Goal: Information Seeking & Learning: Learn about a topic

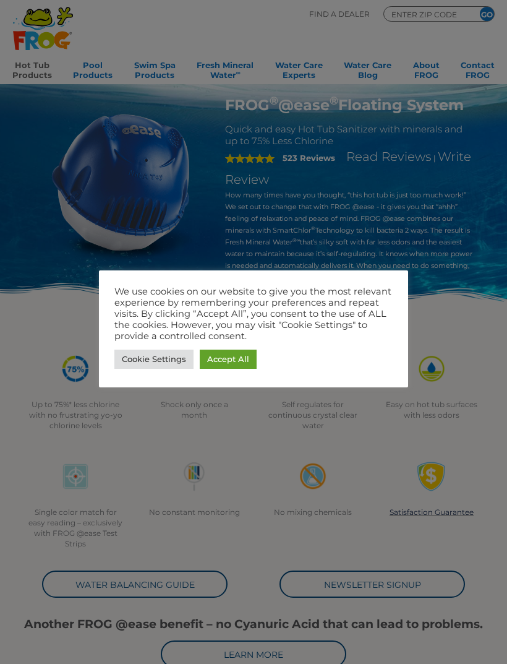
click at [465, 245] on div at bounding box center [253, 332] width 507 height 664
click at [140, 362] on link "Cookie Settings" at bounding box center [153, 358] width 79 height 19
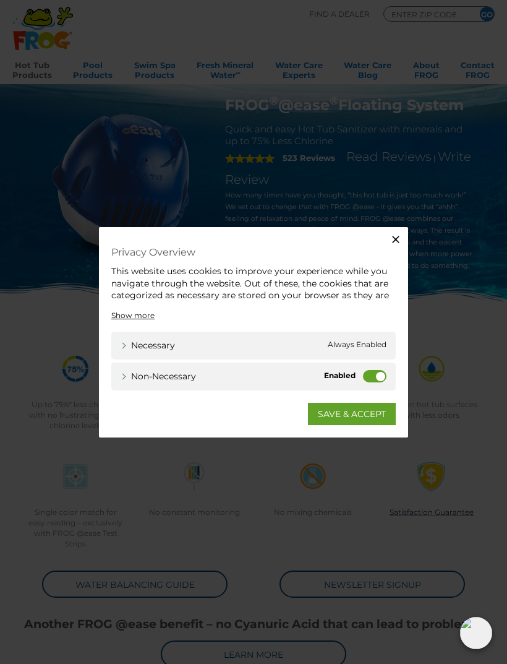
click at [405, 247] on button "Close" at bounding box center [396, 239] width 25 height 25
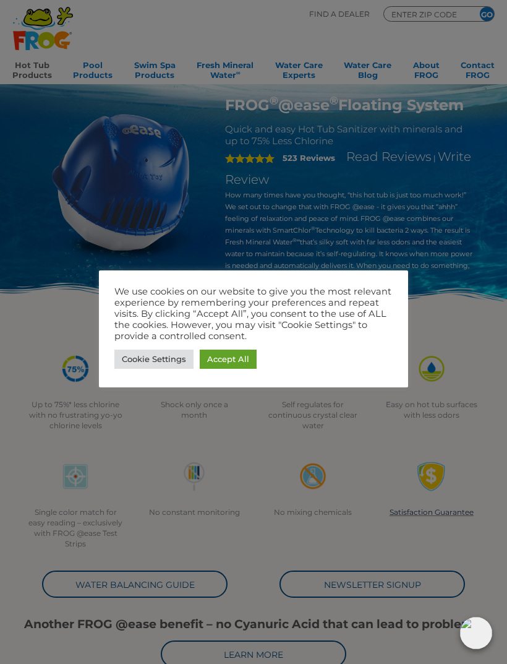
click at [144, 362] on link "Cookie Settings" at bounding box center [153, 358] width 79 height 19
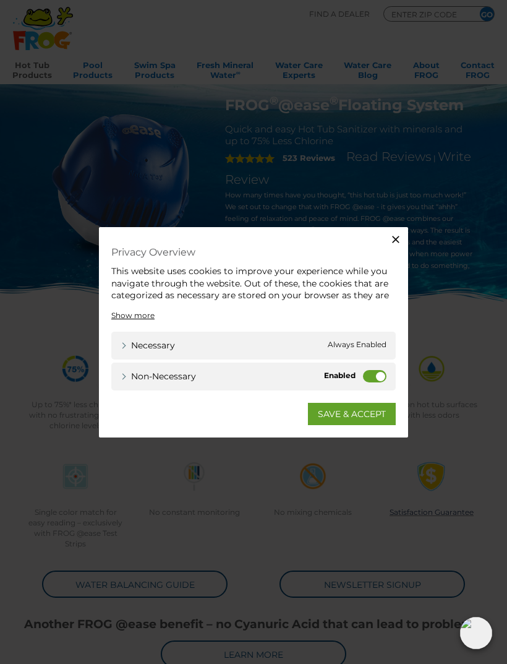
click at [328, 424] on link "SAVE & ACCEPT" at bounding box center [352, 414] width 88 height 22
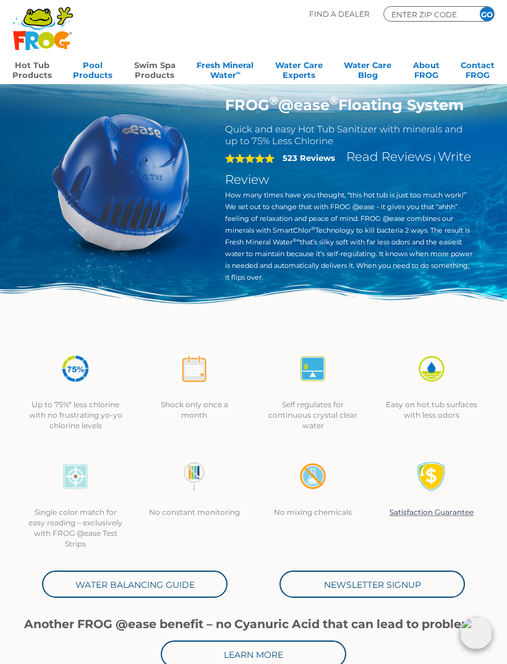
click at [155, 70] on link "Swim Spa Products" at bounding box center [154, 68] width 41 height 25
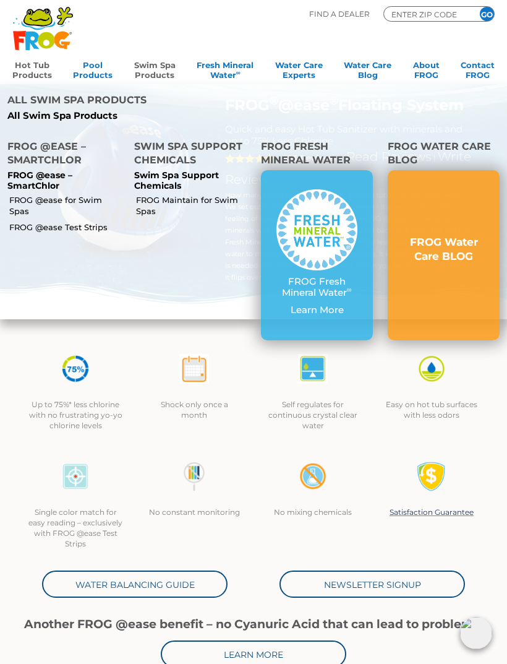
click at [59, 194] on link "FROG @ease for Swim Spas" at bounding box center [66, 205] width 114 height 22
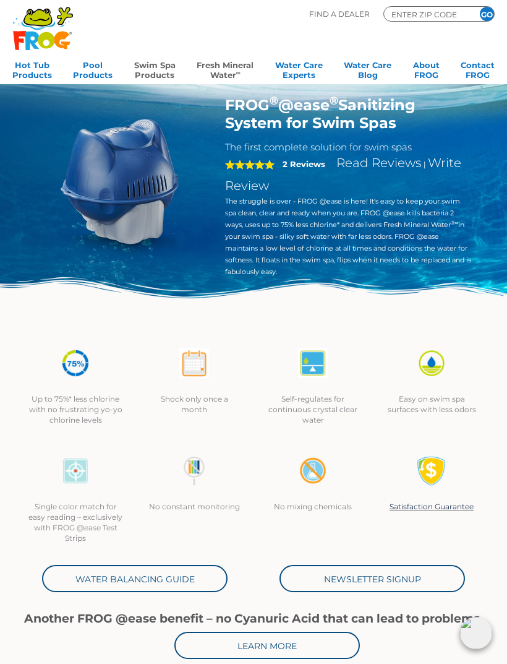
click at [226, 67] on link "Fresh Mineral Water ∞" at bounding box center [225, 68] width 57 height 25
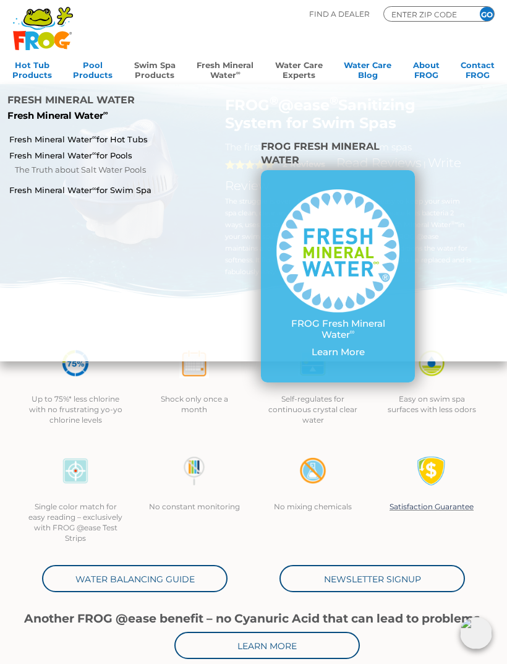
click at [304, 76] on link "Water Care Experts" at bounding box center [299, 68] width 48 height 25
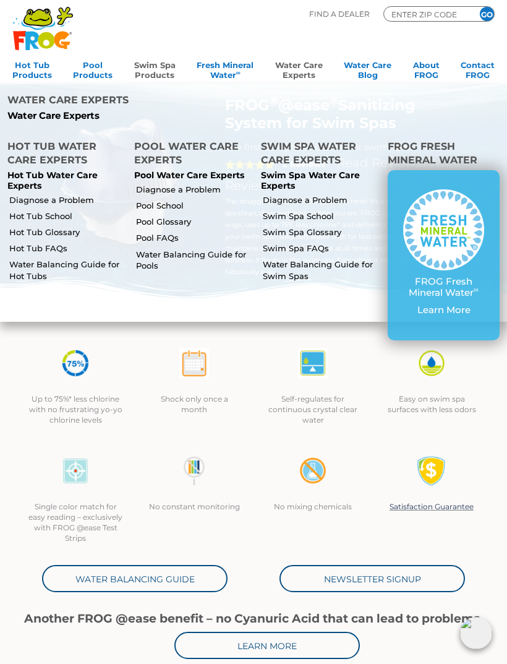
click at [316, 210] on link "Swim Spa School" at bounding box center [320, 215] width 114 height 11
click at [312, 210] on link "Swim Spa School" at bounding box center [320, 215] width 114 height 11
click at [310, 242] on link "Swim Spa FAQs" at bounding box center [320, 247] width 114 height 11
click at [314, 210] on link "Swim Spa School" at bounding box center [320, 215] width 114 height 11
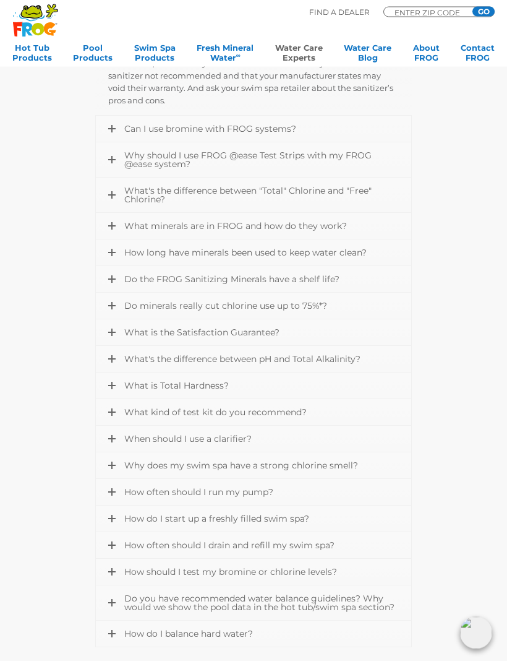
scroll to position [927, 0]
click at [112, 223] on icon at bounding box center [111, 225] width 7 height 7
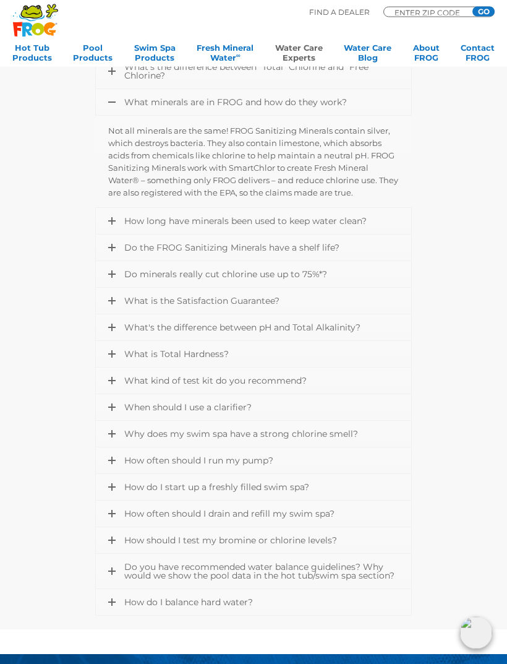
scroll to position [451, 0]
click at [114, 219] on icon at bounding box center [111, 220] width 7 height 7
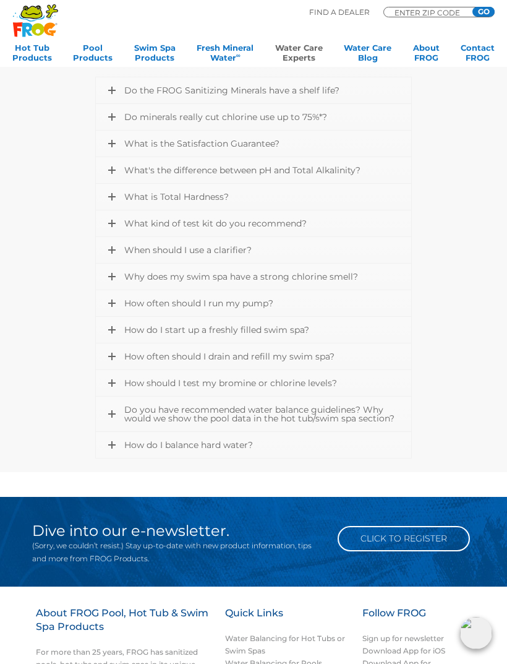
scroll to position [671, 0]
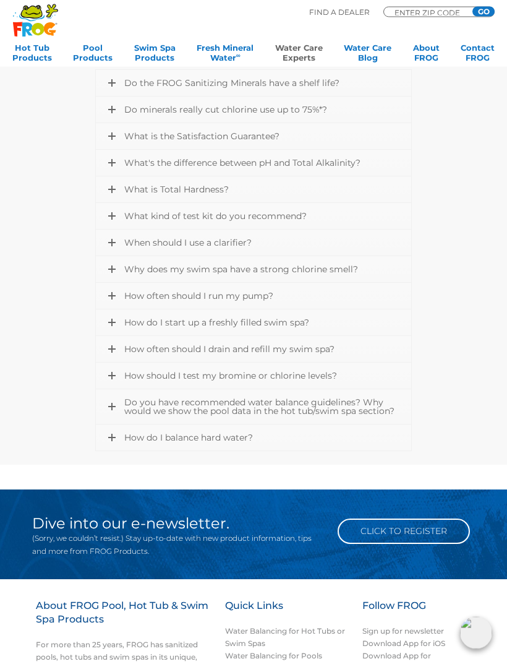
click at [116, 243] on link "When should I use a clarifier?" at bounding box center [253, 243] width 315 height 26
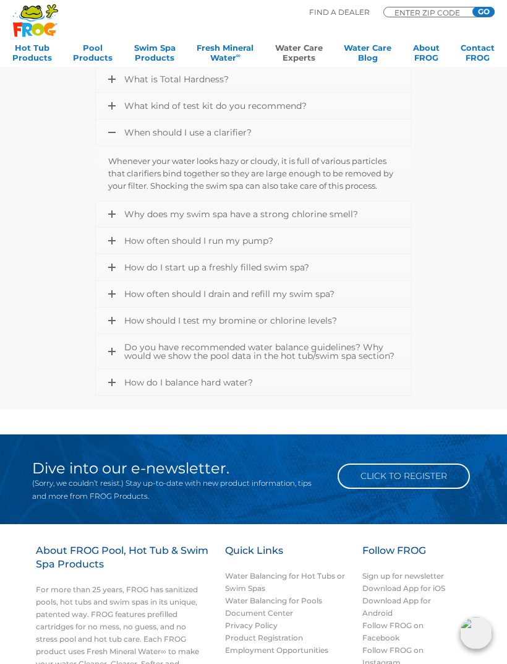
scroll to position [632, 0]
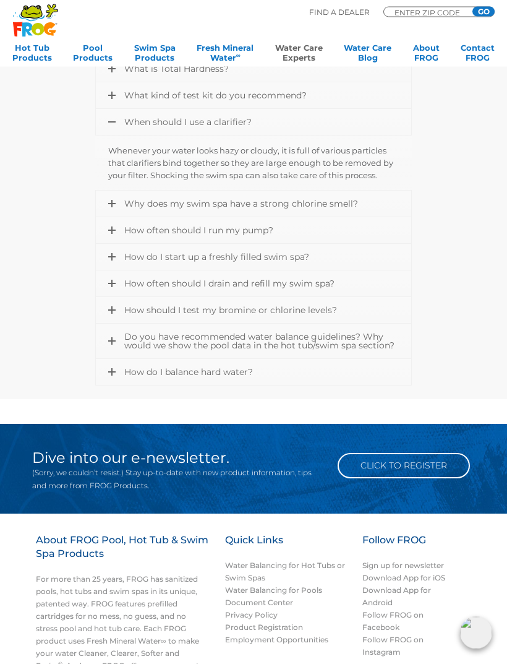
click at [113, 229] on icon at bounding box center [111, 230] width 7 height 7
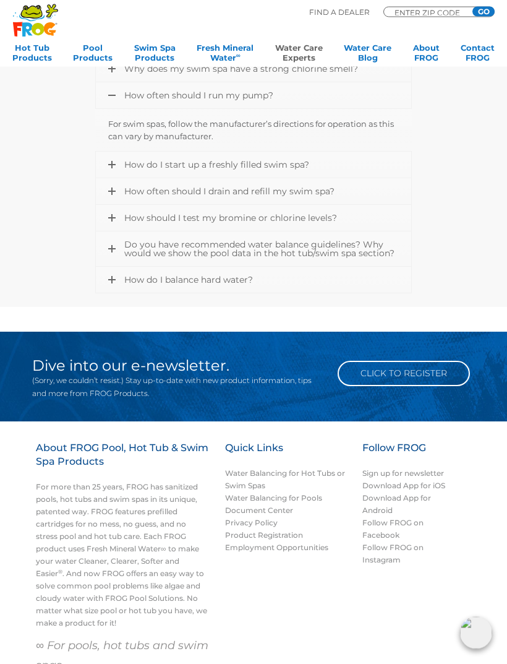
scroll to position [724, 0]
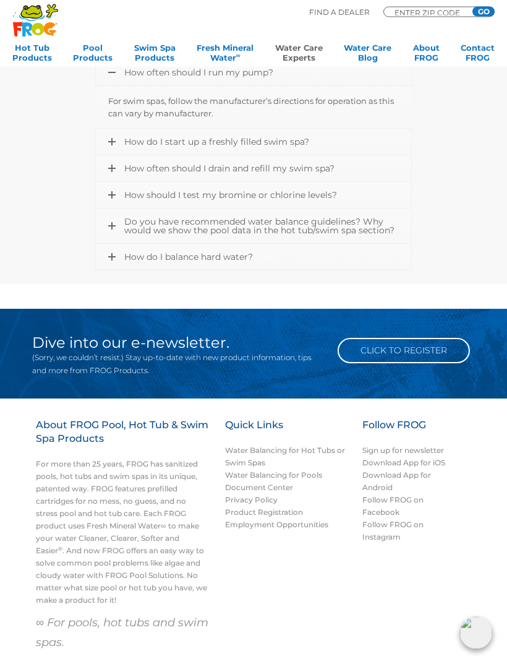
click at [113, 255] on icon at bounding box center [111, 257] width 7 height 7
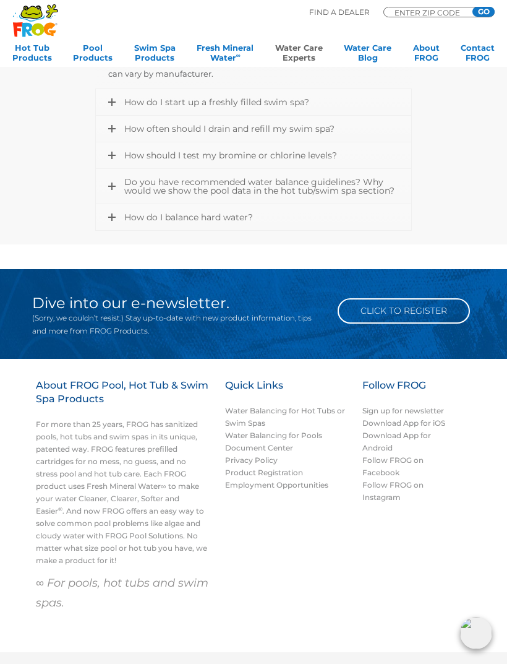
scroll to position [672, 0]
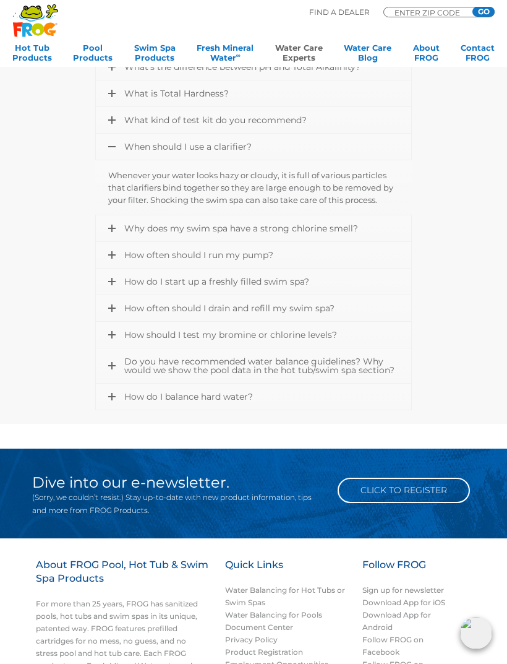
scroll to position [752, 0]
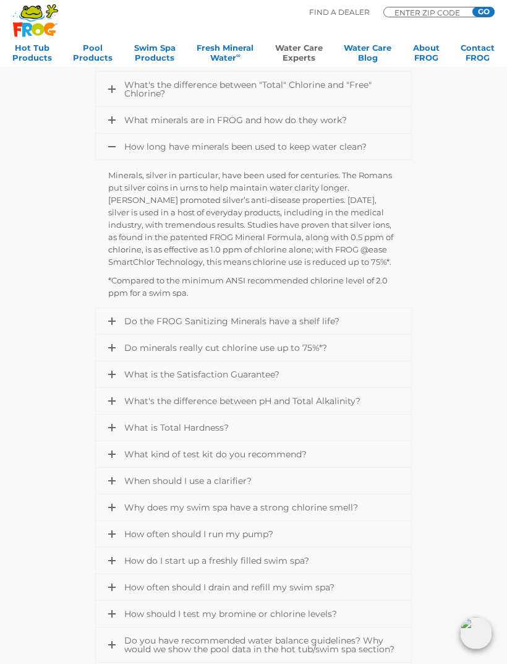
scroll to position [566, 0]
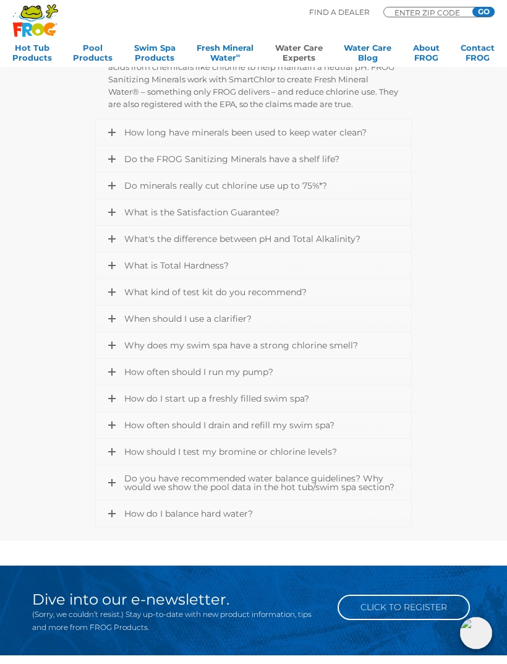
scroll to position [911, 0]
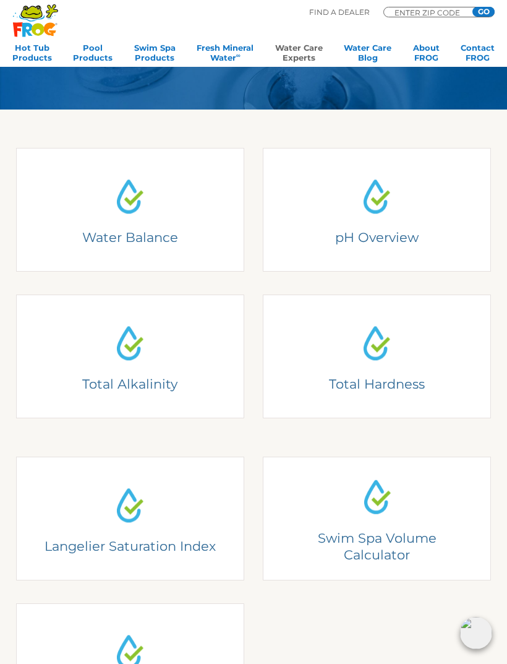
scroll to position [175, 0]
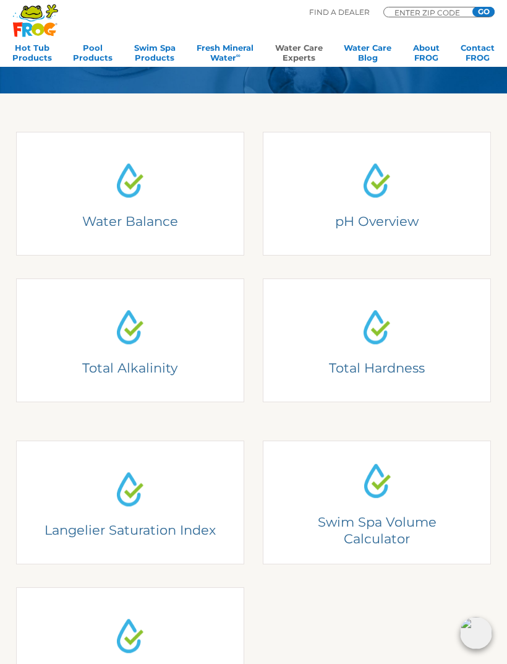
click at [65, 182] on link "Water Balance Understanding Water Balance There are two basic elements to swim …" at bounding box center [130, 194] width 228 height 124
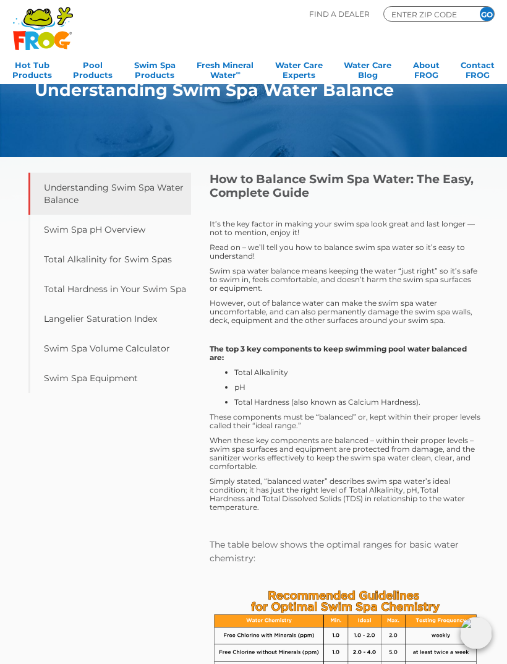
click at [448, 12] on input "ENTER ZIP CODE" at bounding box center [427, 14] width 74 height 11
type input "93401"
click at [487, 14] on input "GO" at bounding box center [487, 14] width 14 height 14
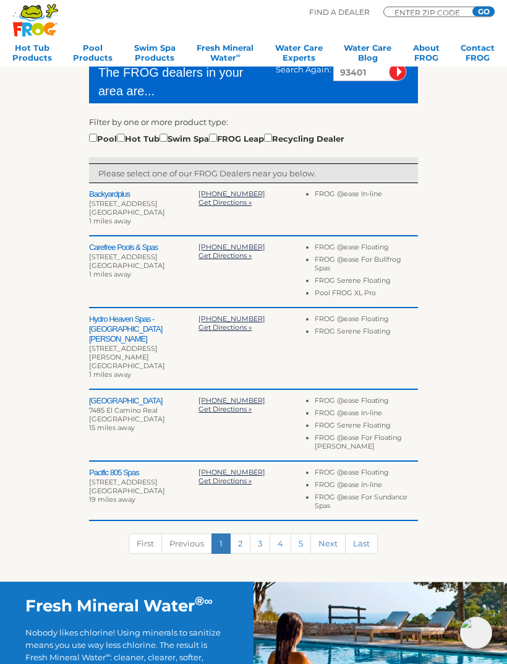
scroll to position [283, 0]
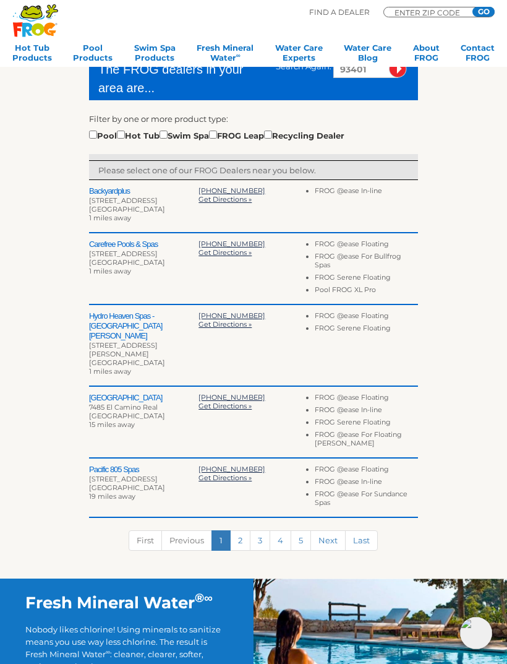
click at [103, 315] on h2 "Hydro Heaven Spas - [GEOGRAPHIC_DATA][PERSON_NAME]" at bounding box center [143, 326] width 109 height 30
click at [96, 324] on h2 "Hydro Heaven Spas - [GEOGRAPHIC_DATA][PERSON_NAME]" at bounding box center [143, 326] width 109 height 30
click at [122, 318] on h2 "Hydro Heaven Spas - [GEOGRAPHIC_DATA][PERSON_NAME]" at bounding box center [143, 326] width 109 height 30
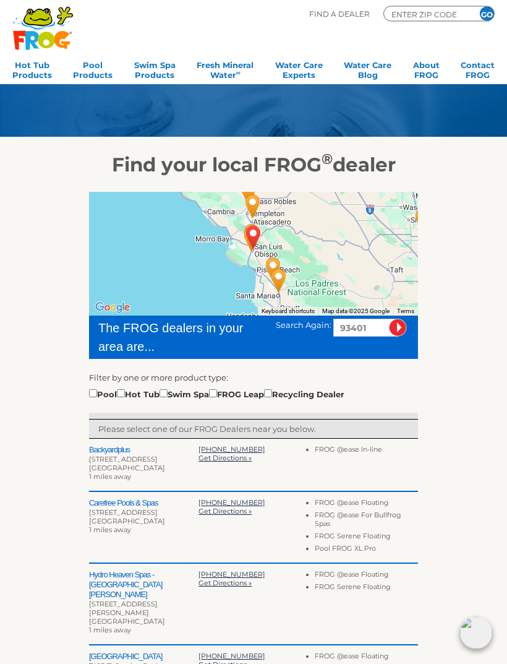
scroll to position [0, 0]
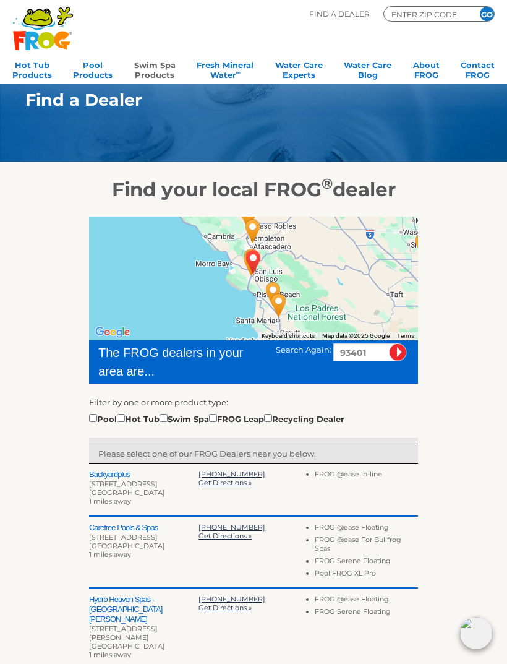
click at [153, 71] on link "Swim Spa Products" at bounding box center [154, 68] width 41 height 25
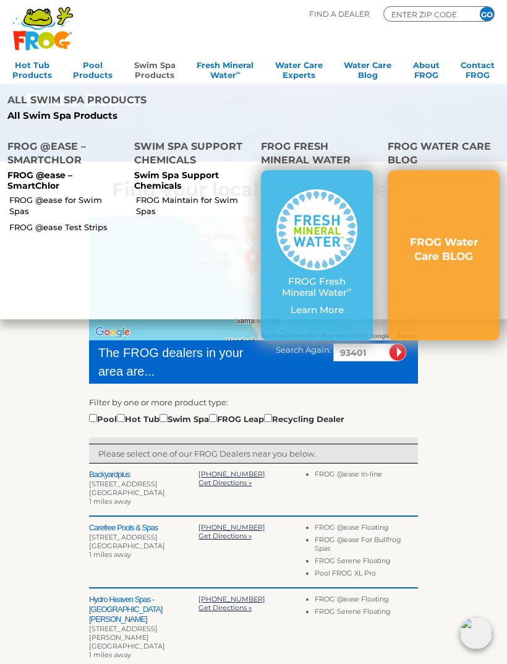
click at [75, 194] on link "FROG @ease for Swim Spas" at bounding box center [66, 205] width 114 height 22
